Goal: Information Seeking & Learning: Learn about a topic

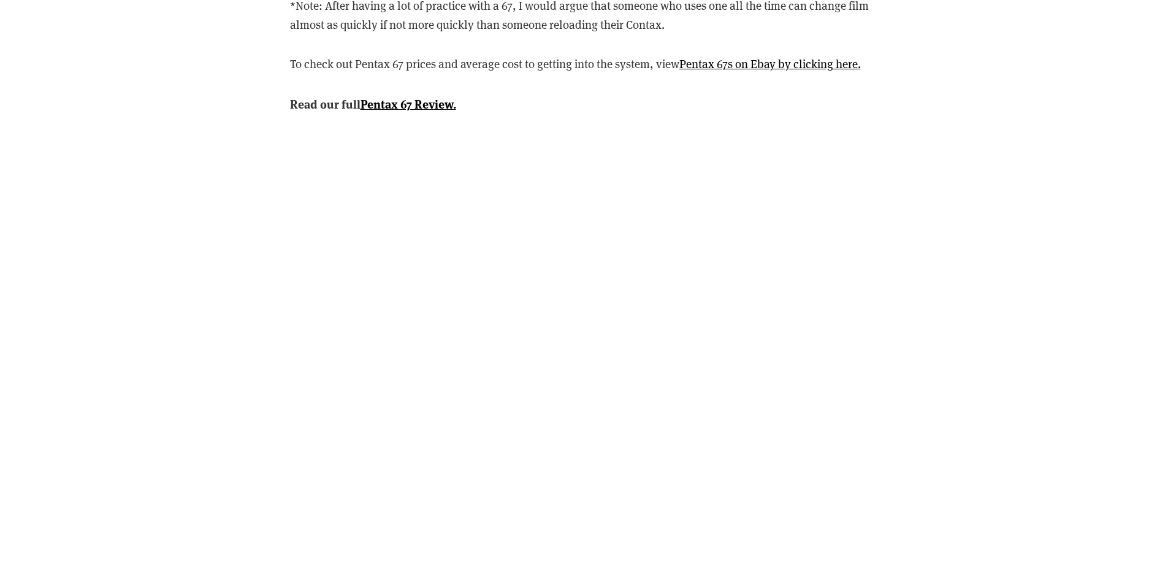
scroll to position [14290, 0]
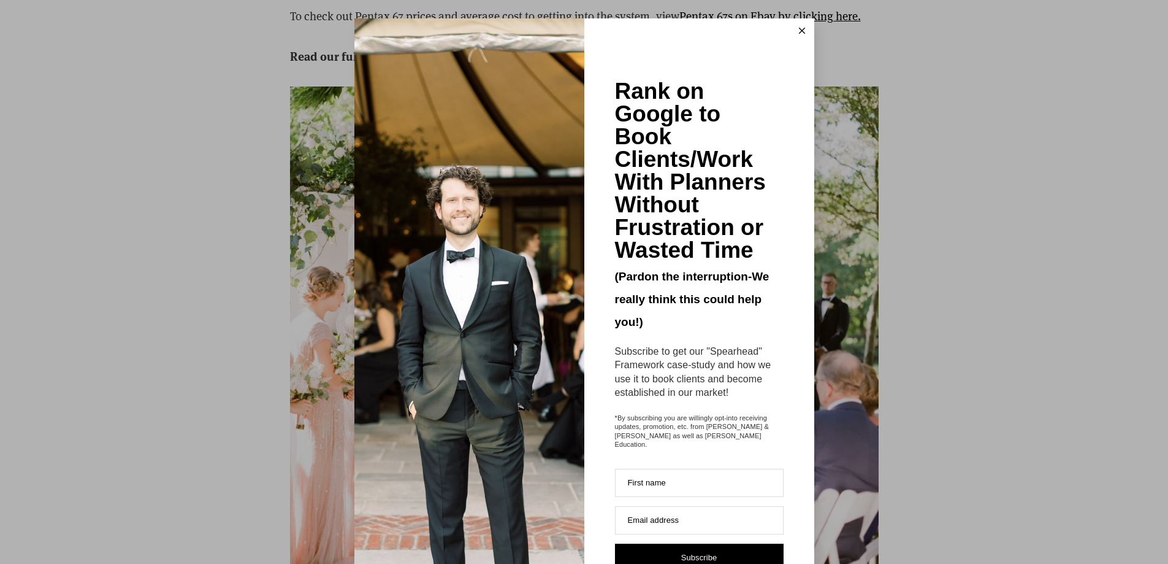
click at [799, 28] on icon at bounding box center [802, 31] width 6 height 6
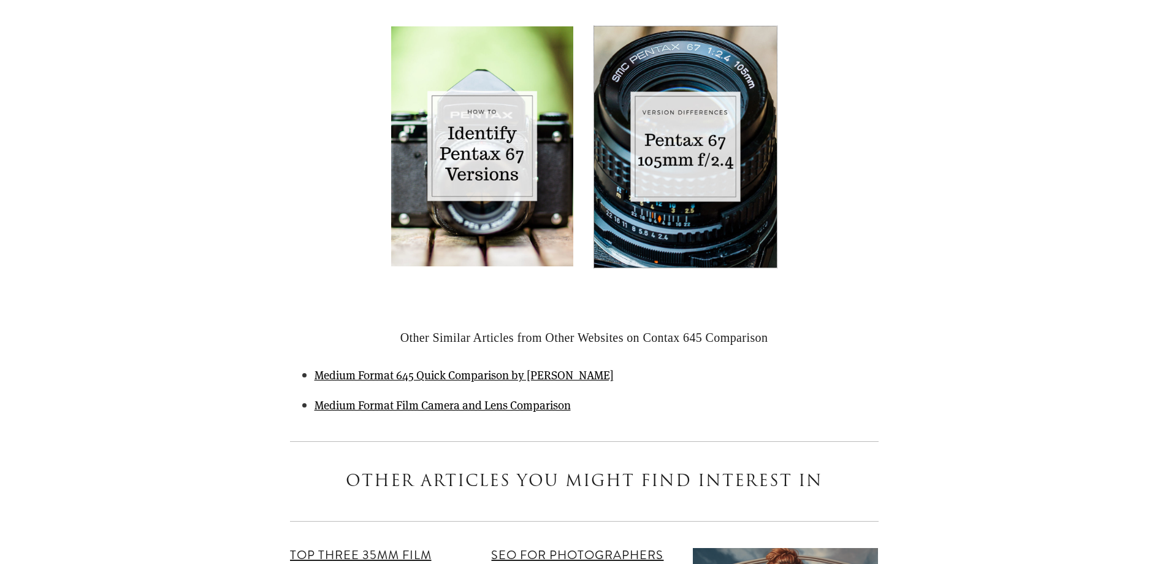
scroll to position [40478, 0]
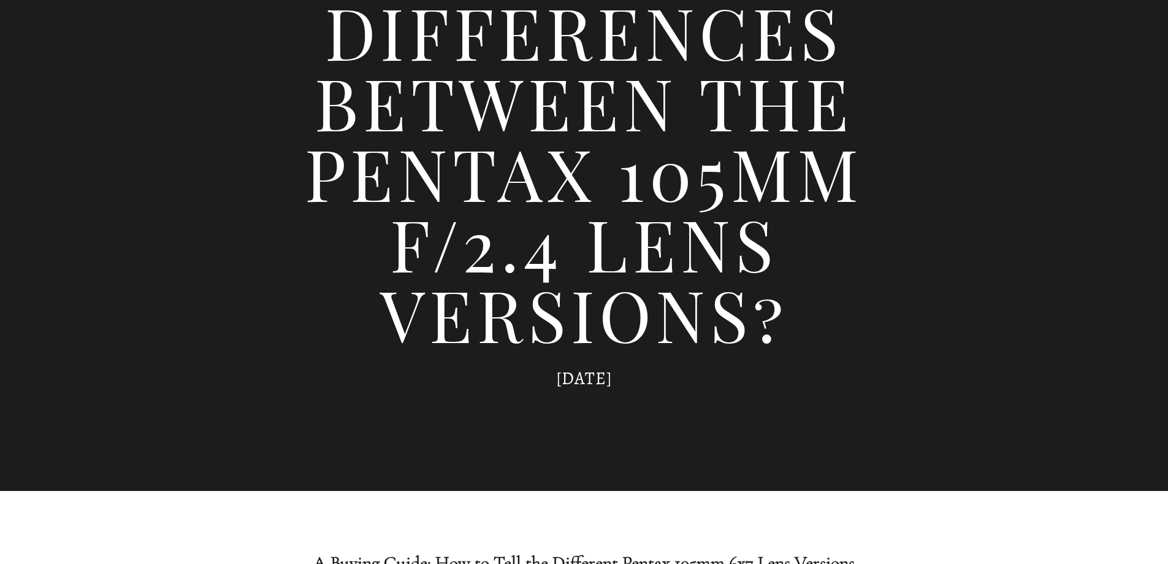
scroll to position [675, 0]
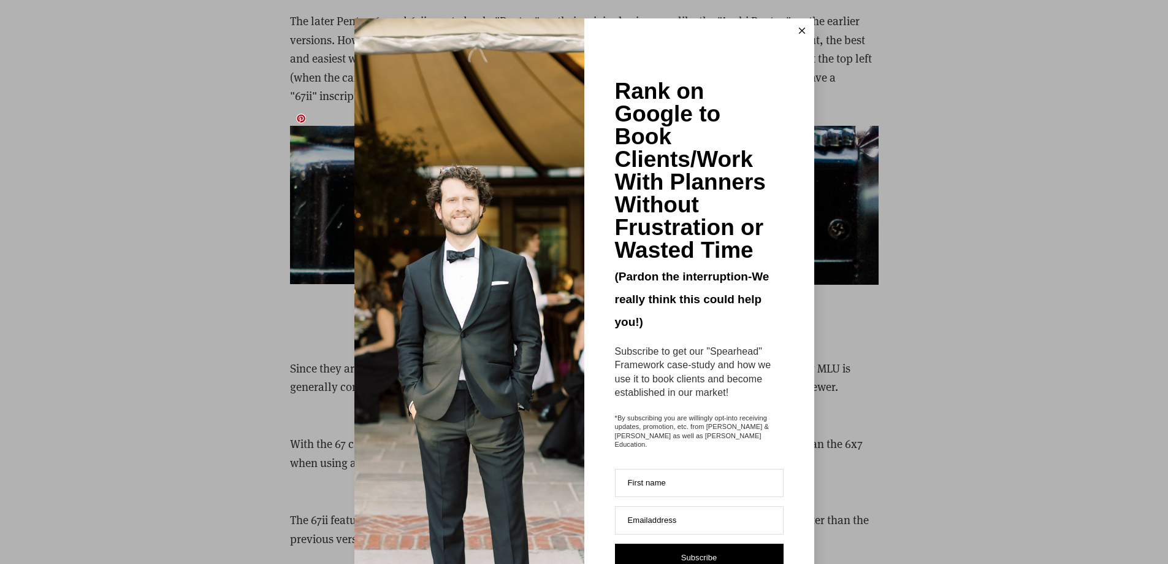
scroll to position [2760, 0]
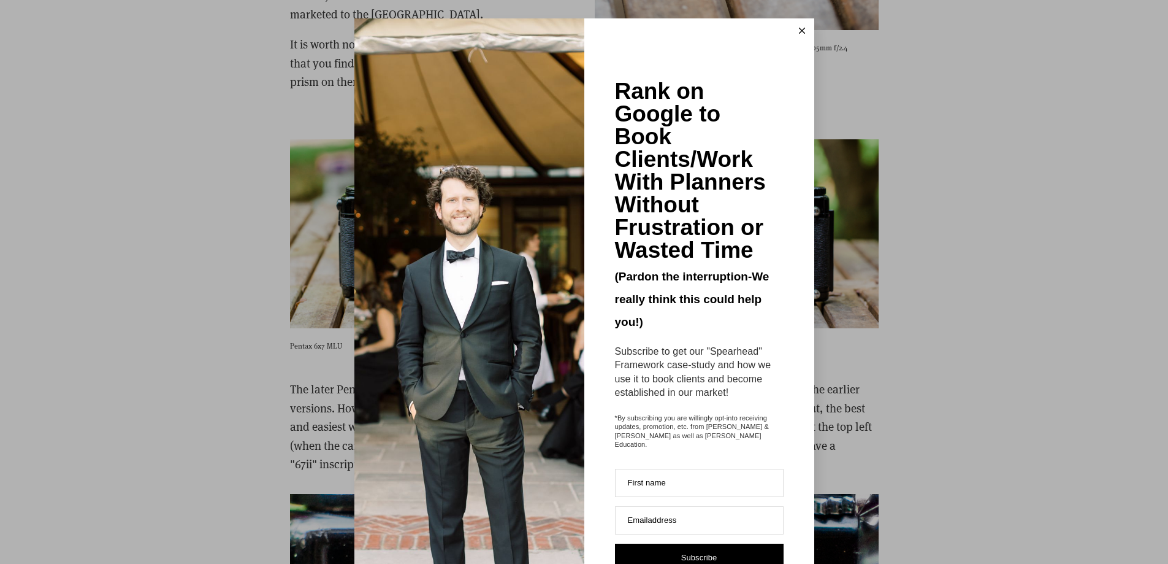
click at [799, 29] on icon at bounding box center [802, 31] width 6 height 6
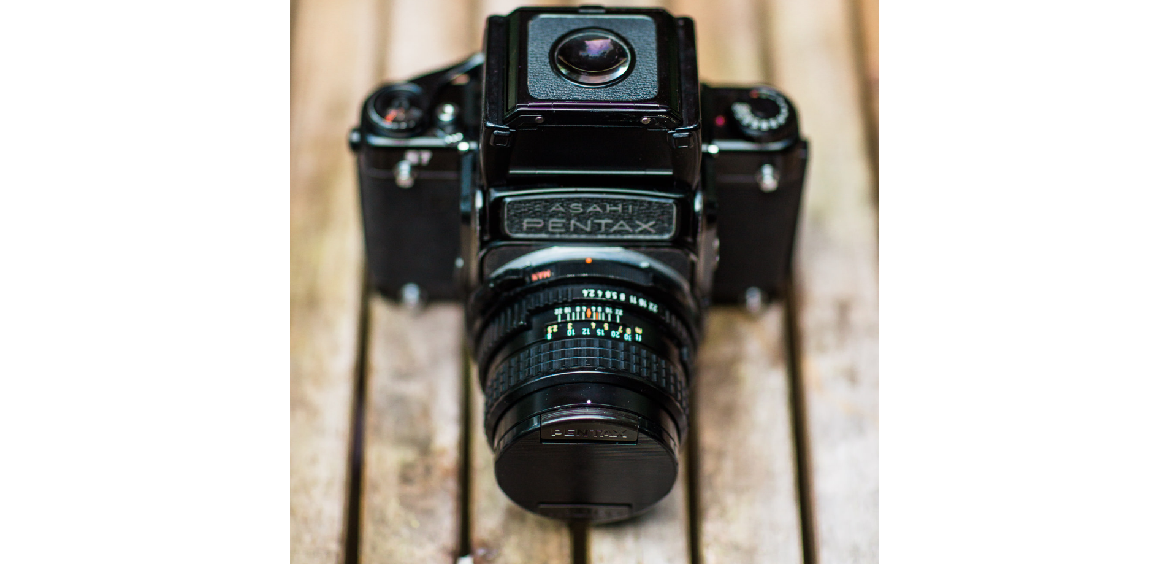
scroll to position [4661, 0]
